Goal: Task Accomplishment & Management: Complete application form

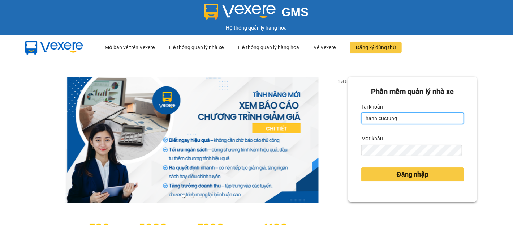
click at [400, 122] on input "hanh.cuctung" at bounding box center [412, 118] width 103 height 12
type input "liem.cuctunglimo"
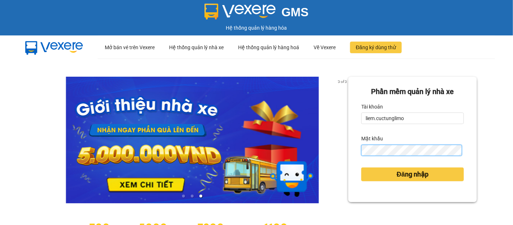
click at [361, 167] on button "Đăng nhập" at bounding box center [412, 174] width 103 height 14
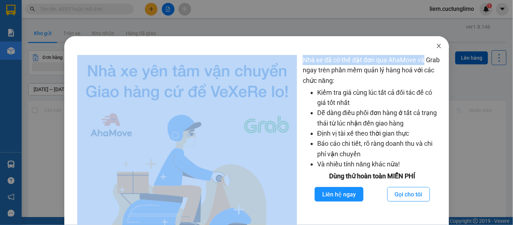
drag, startPoint x: 423, startPoint y: 51, endPoint x: 435, endPoint y: 52, distance: 12.7
click at [432, 52] on div "Nhà xe đã có thể đặt đơn qua AhaMove và Grab ngay trên phần mềm quản lý hàng ho…" at bounding box center [256, 158] width 385 height 244
click at [435, 52] on span "Close" at bounding box center [439, 46] width 20 height 20
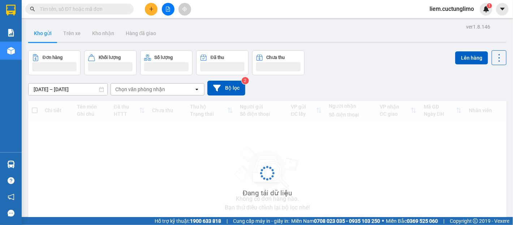
click at [155, 12] on button at bounding box center [151, 9] width 13 height 13
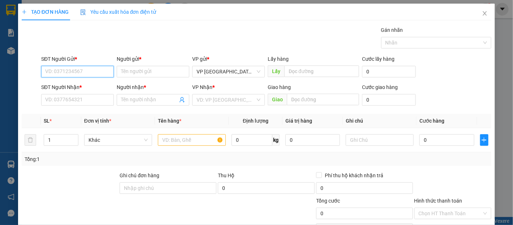
click at [67, 69] on input "SĐT Người Gửi *" at bounding box center [77, 72] width 73 height 12
click at [97, 74] on input "SĐT Người Gửi *" at bounding box center [77, 72] width 73 height 12
click at [139, 102] on input "Người nhận *" at bounding box center [149, 100] width 57 height 8
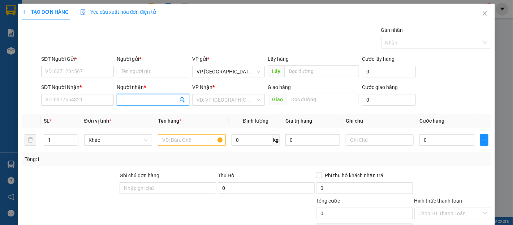
type input "t"
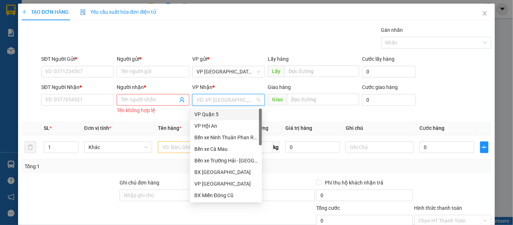
click at [205, 96] on input "search" at bounding box center [225, 99] width 59 height 11
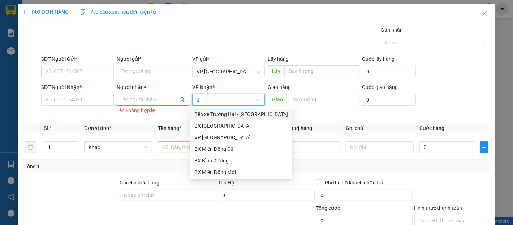
type input "d"
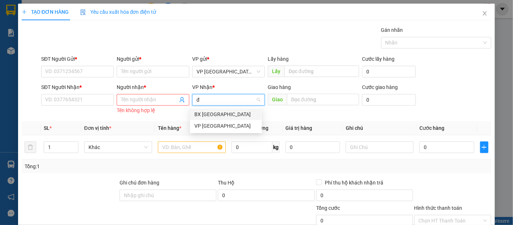
type input "đà"
click at [216, 125] on div "VP [GEOGRAPHIC_DATA]" at bounding box center [225, 126] width 63 height 8
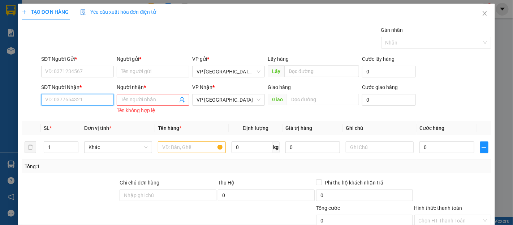
click at [88, 100] on input "SĐT Người Nhận *" at bounding box center [77, 100] width 73 height 12
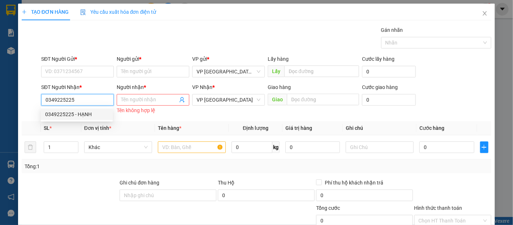
click at [96, 98] on input "0349225225" at bounding box center [77, 100] width 73 height 12
type input "0349225225"
click at [82, 122] on th "Đơn vị tính *" at bounding box center [118, 128] width 74 height 14
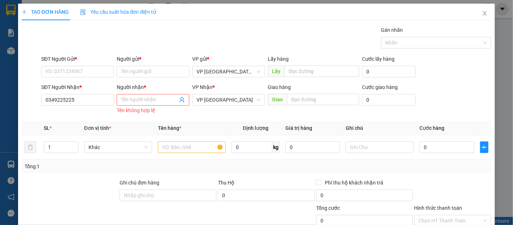
click at [79, 116] on div "Transit Pickup Surcharge Ids Transit Deliver Surcharge Ids Transit Deliver Surc…" at bounding box center [257, 154] width 470 height 257
click at [81, 100] on input "0349225225" at bounding box center [77, 100] width 73 height 12
click at [80, 112] on div "0349225225 - HẠNH" at bounding box center [76, 114] width 63 height 8
type input "HẠNH"
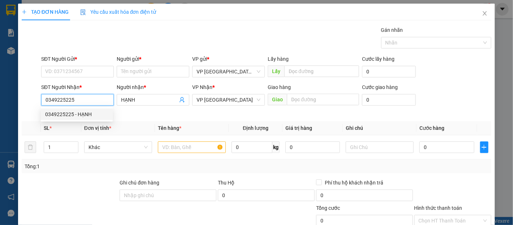
type input "80.000"
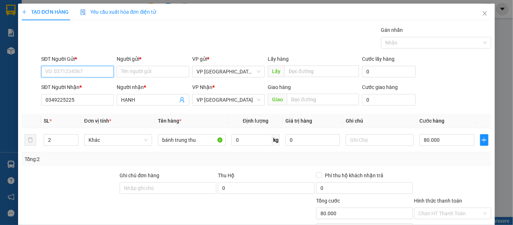
click at [81, 76] on input "SĐT Người Gửi *" at bounding box center [77, 72] width 73 height 12
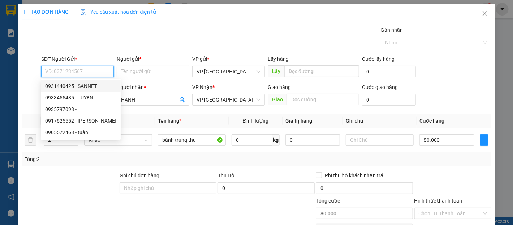
click at [89, 89] on div "0931440425 - SANNET" at bounding box center [80, 86] width 71 height 8
type input "0931440425"
type input "SANNET"
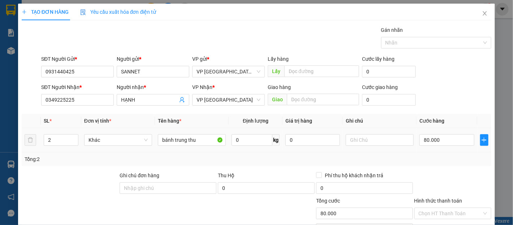
click at [448, 147] on td "80.000" at bounding box center [446, 140] width 60 height 24
click at [447, 141] on input "80.000" at bounding box center [446, 140] width 55 height 12
type input "4"
type input "40"
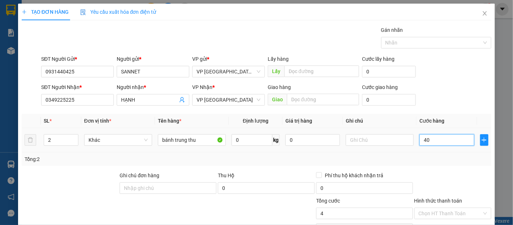
type input "40"
type input "400"
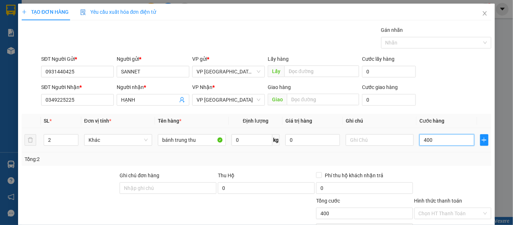
type input "4.000"
type input "4.000.000"
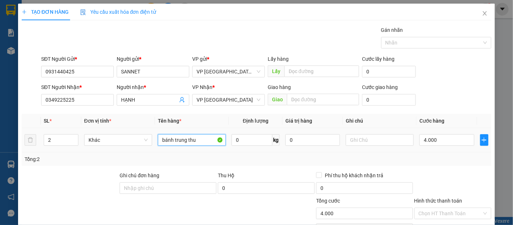
type input "4.000.000"
click at [185, 144] on input "bánh trung thu" at bounding box center [192, 140] width 68 height 12
type input "hạt dđác"
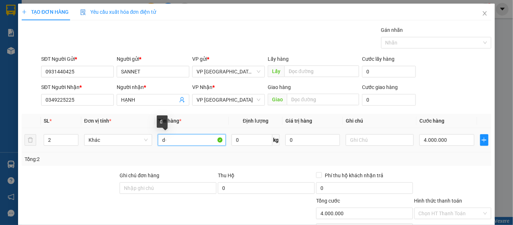
type input "d"
click at [190, 143] on input "hạt đc1" at bounding box center [192, 140] width 68 height 12
type input "Hạt đác"
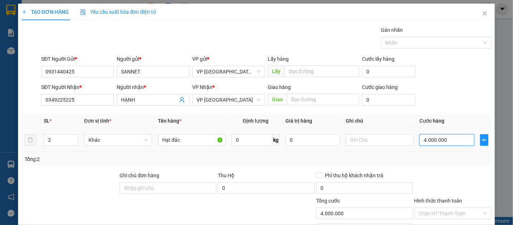
click at [435, 139] on input "4.000.000" at bounding box center [446, 140] width 55 height 12
type input "4"
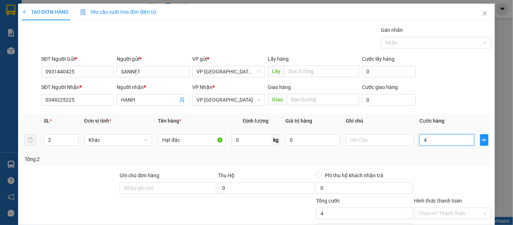
type input "40"
type input "400"
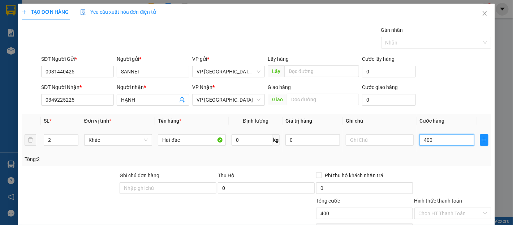
type input "4.000"
type input "40.000"
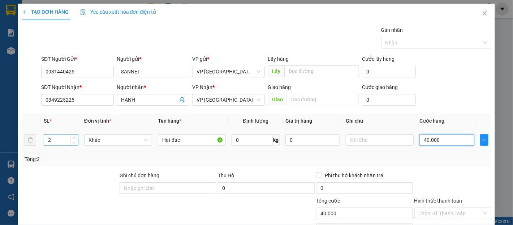
type input "40.000"
drag, startPoint x: 54, startPoint y: 139, endPoint x: 42, endPoint y: 136, distance: 12.3
click at [42, 136] on td "2" at bounding box center [61, 140] width 40 height 24
type input "2"
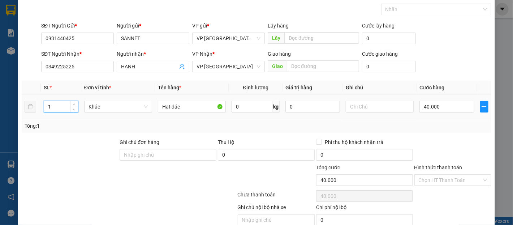
scroll to position [64, 0]
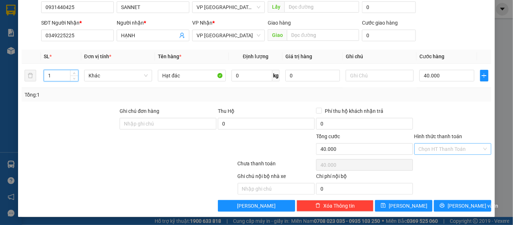
type input "1"
click at [434, 147] on input "Hình thức thanh toán" at bounding box center [450, 148] width 63 height 11
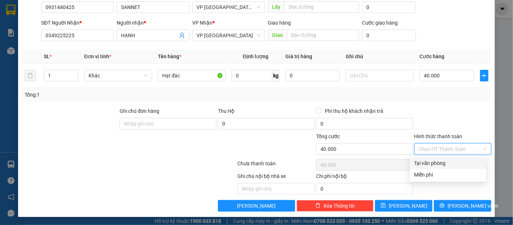
click at [430, 165] on div "Tại văn phòng" at bounding box center [448, 163] width 68 height 8
type input "0"
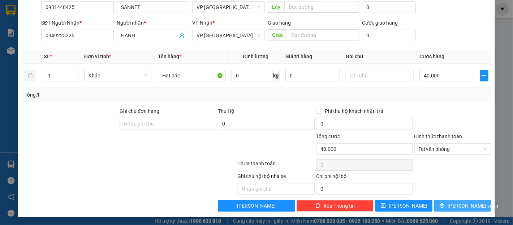
click at [463, 200] on button "[PERSON_NAME] và In" at bounding box center [462, 206] width 57 height 12
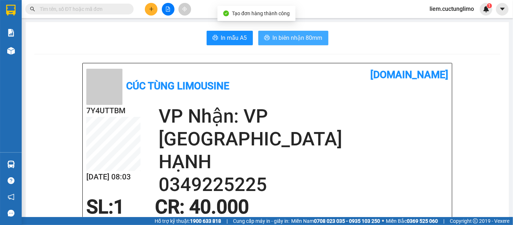
click at [316, 38] on span "In biên nhận 80mm" at bounding box center [298, 37] width 50 height 9
click at [295, 39] on span "In biên nhận 80mm" at bounding box center [298, 37] width 50 height 9
